Goal: Find specific page/section: Find specific page/section

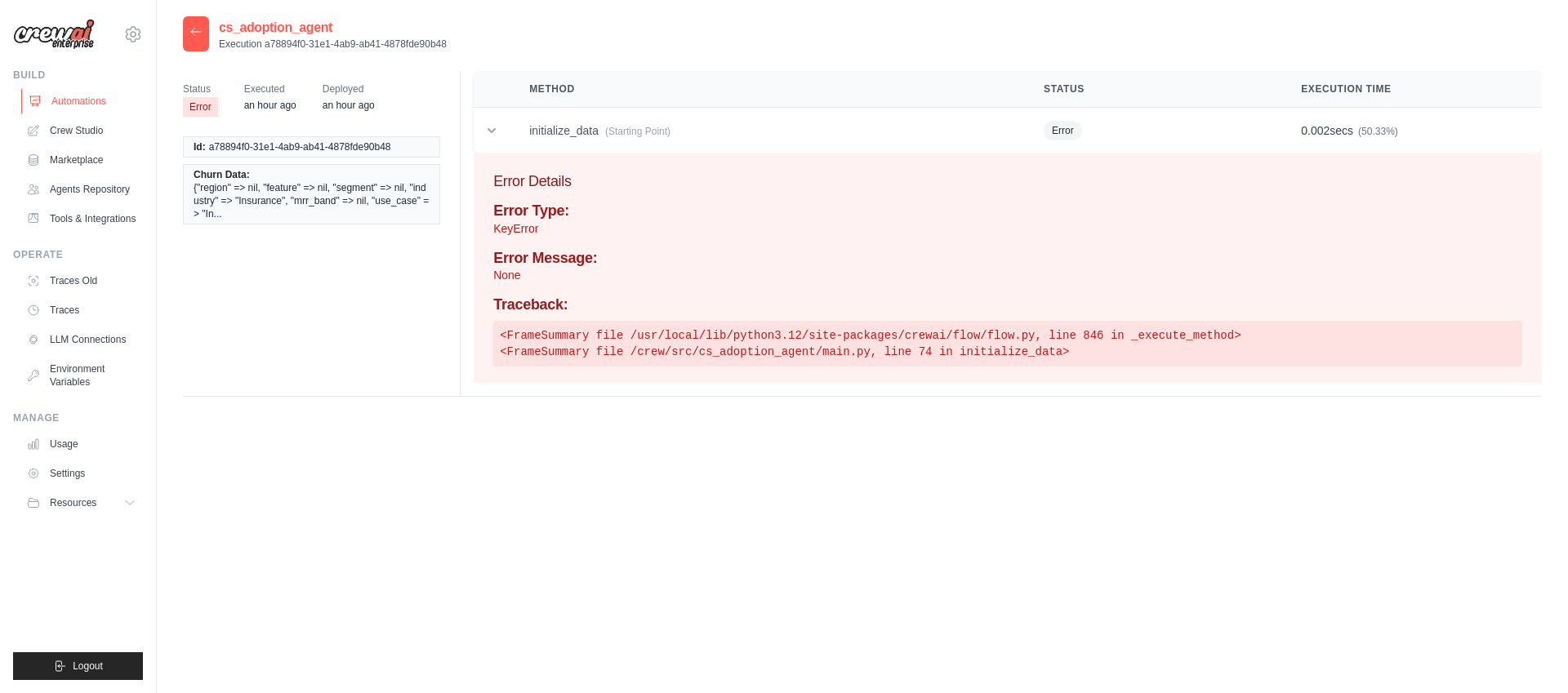
click at [79, 101] on link "Automations" at bounding box center [83, 101] width 124 height 26
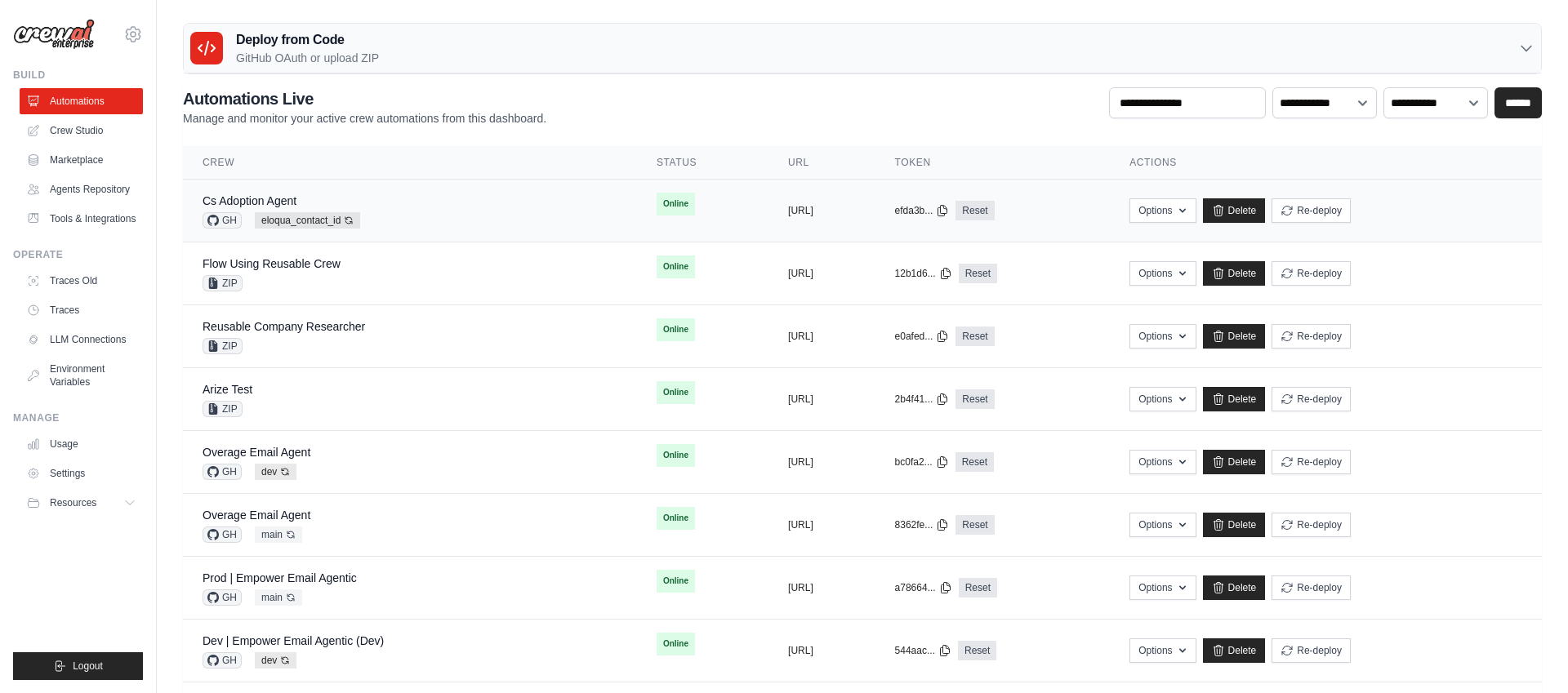
drag, startPoint x: 419, startPoint y: 226, endPoint x: 413, endPoint y: 218, distance: 10.0
click at [419, 226] on div "Cs Adoption Agent GH eloqua_contact_id Auto-deploy enabled" at bounding box center [409, 210] width 415 height 36
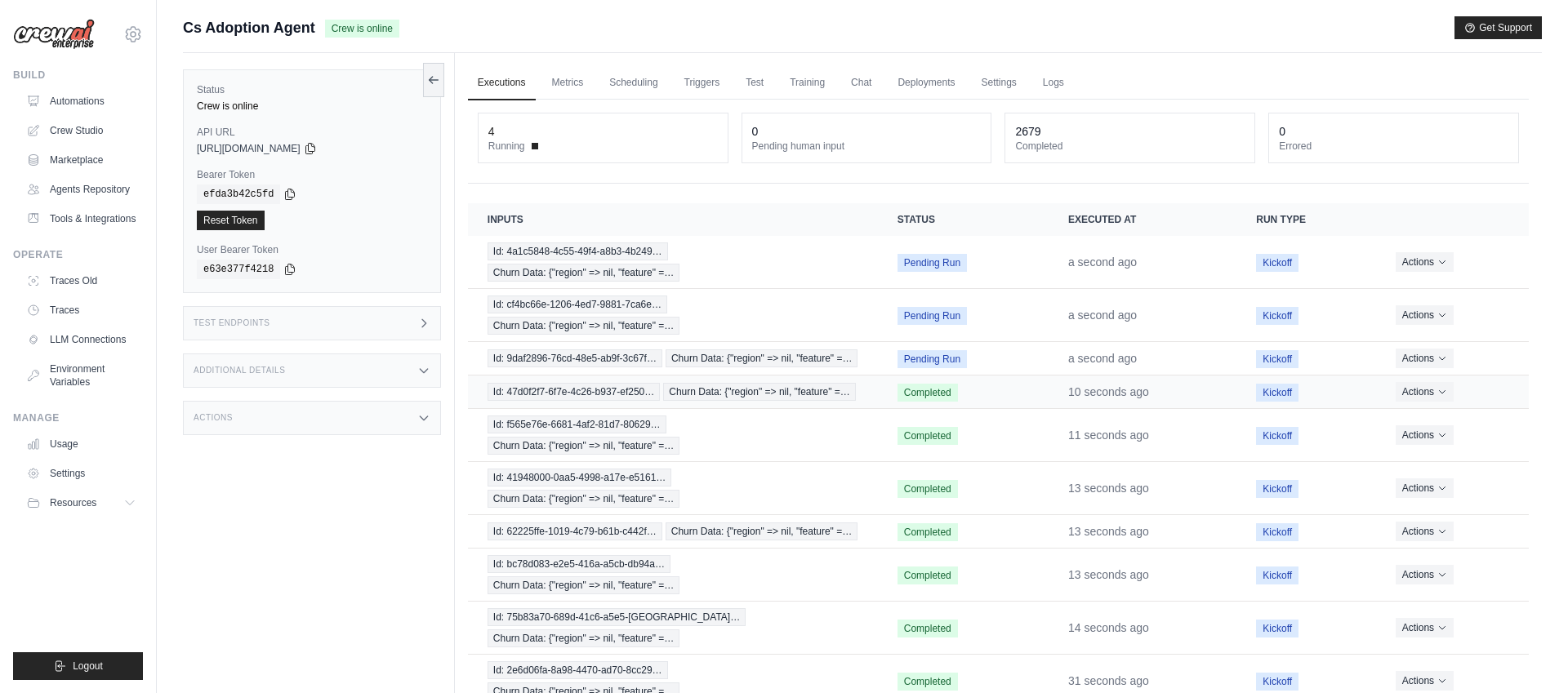
scroll to position [92, 0]
